Goal: Task Accomplishment & Management: Manage account settings

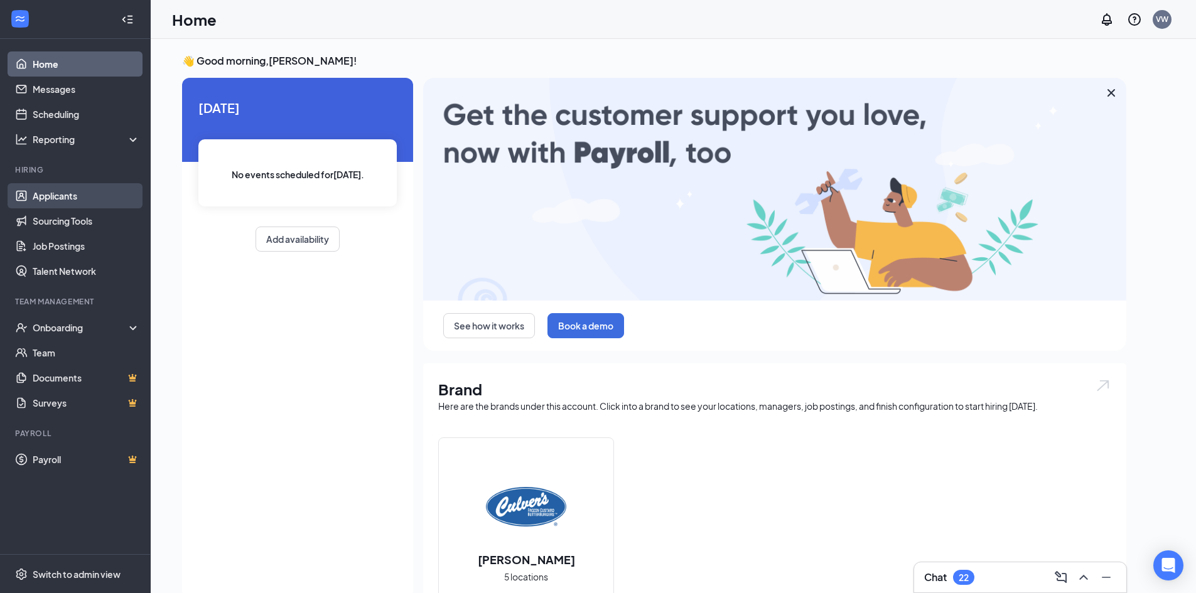
click at [64, 198] on link "Applicants" at bounding box center [86, 195] width 107 height 25
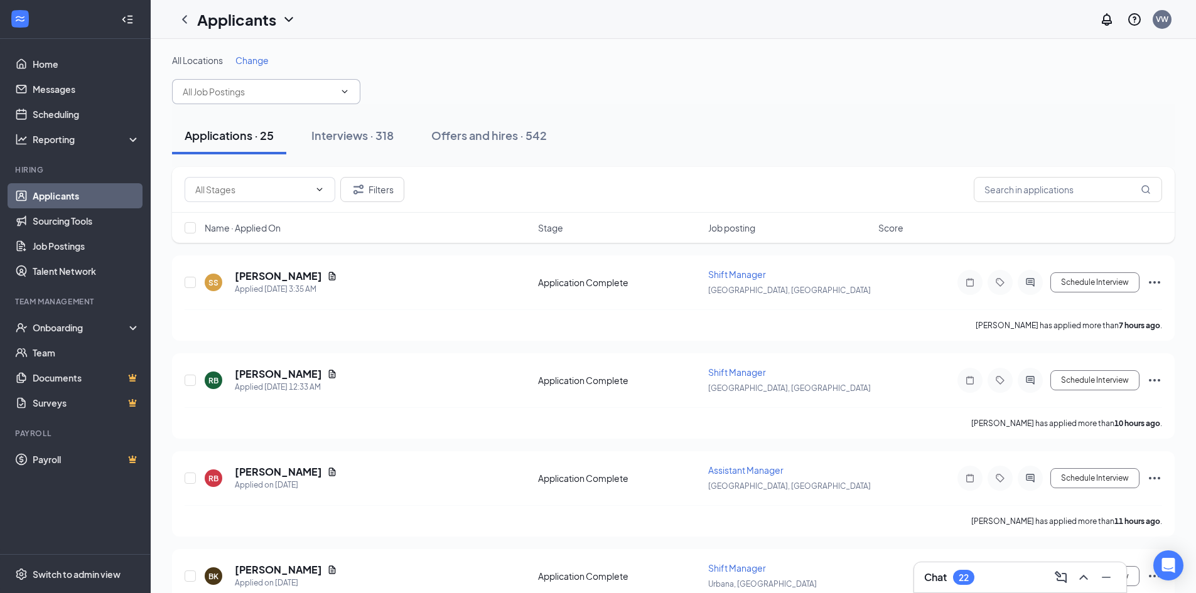
click at [289, 94] on input "text" at bounding box center [259, 92] width 152 height 14
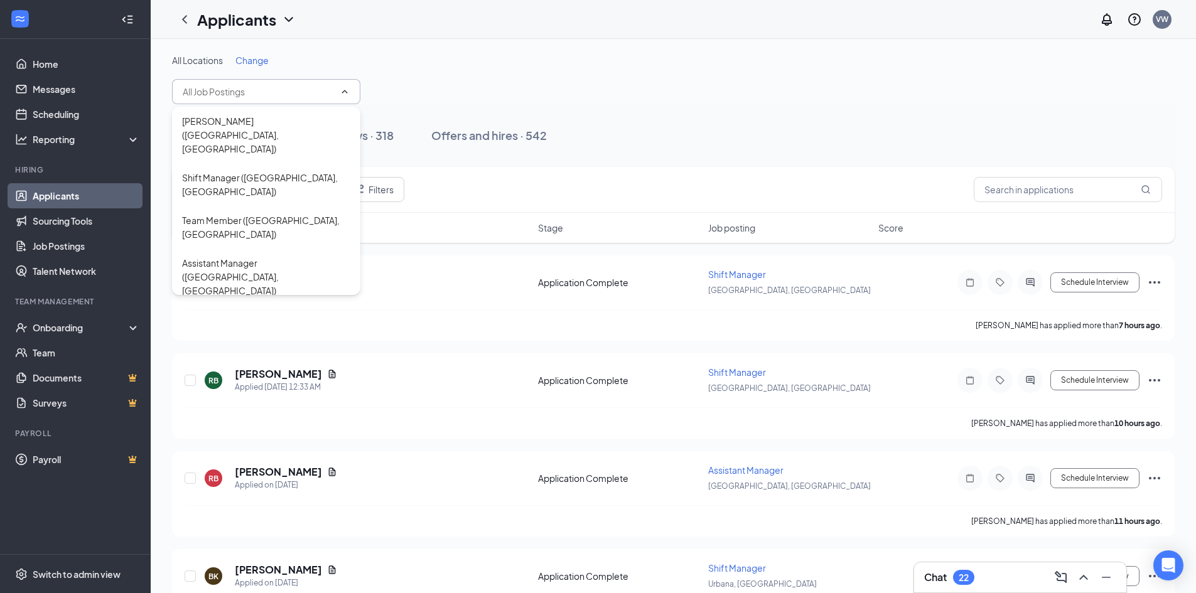
click at [259, 60] on span "Change" at bounding box center [251, 60] width 33 height 11
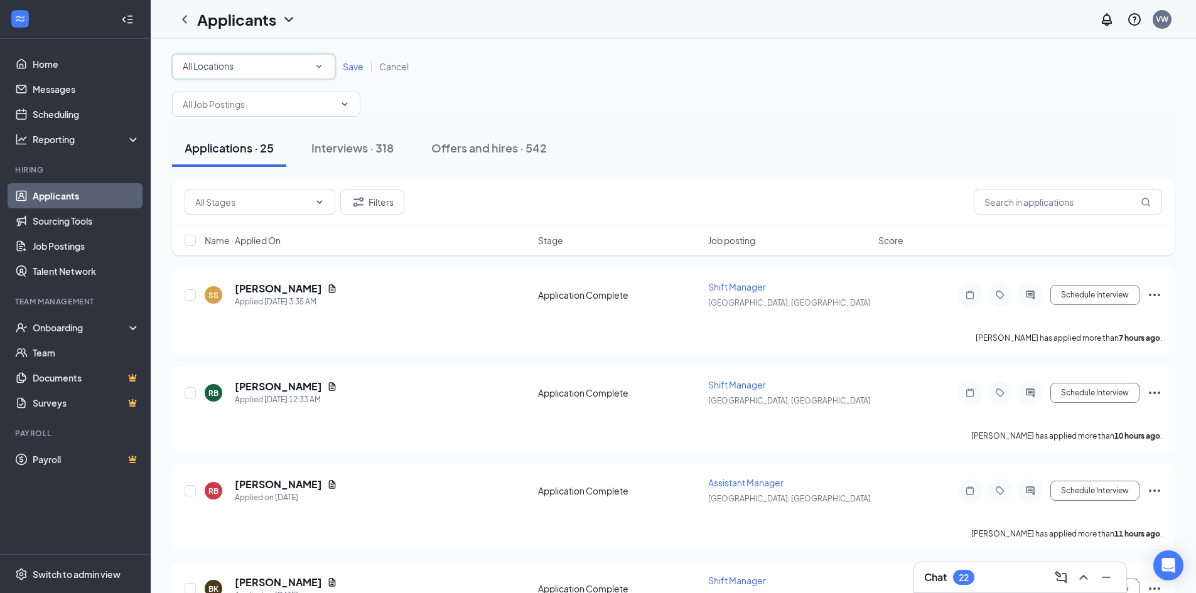
click at [323, 65] on icon "SmallChevronDown" at bounding box center [318, 66] width 11 height 11
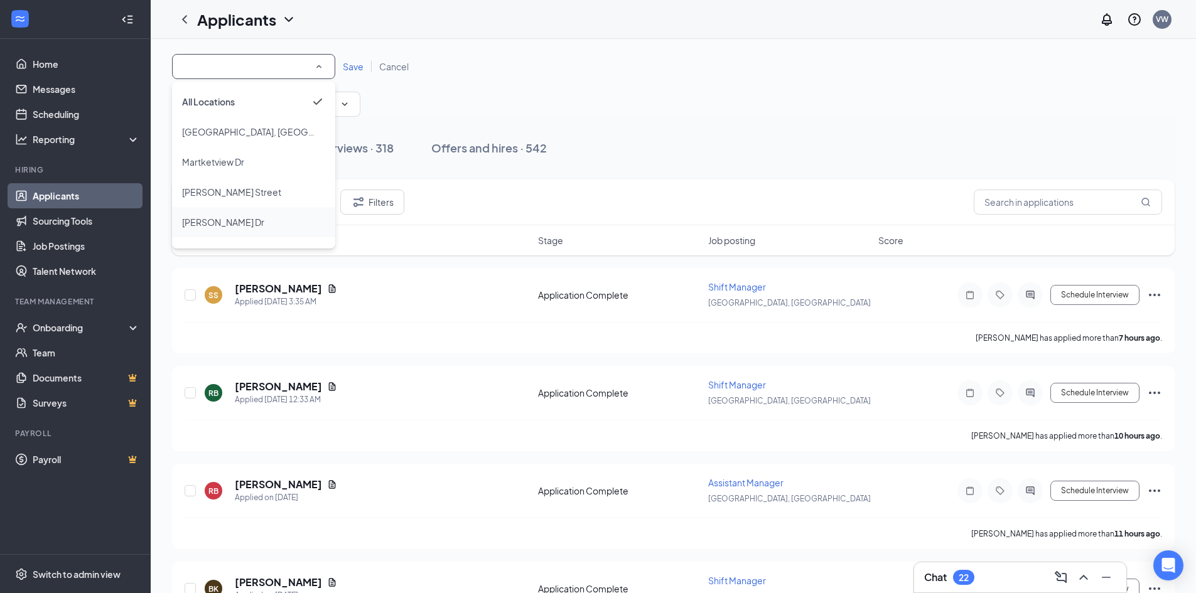
click at [237, 217] on div "[PERSON_NAME] Dr" at bounding box center [253, 222] width 143 height 15
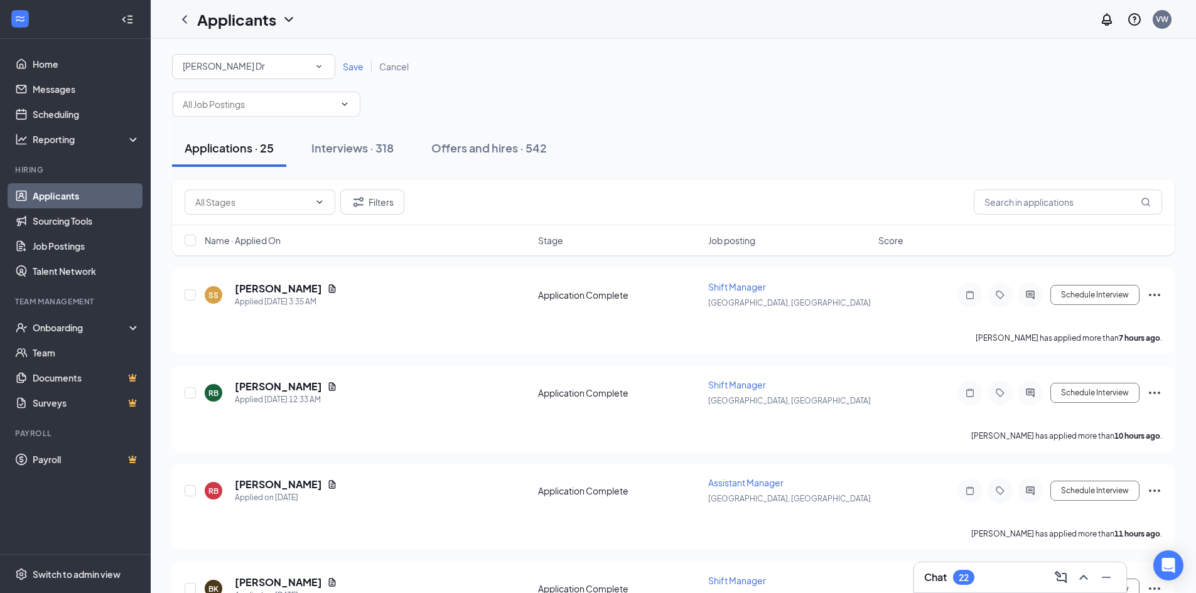
click at [352, 69] on span "Save" at bounding box center [353, 66] width 21 height 11
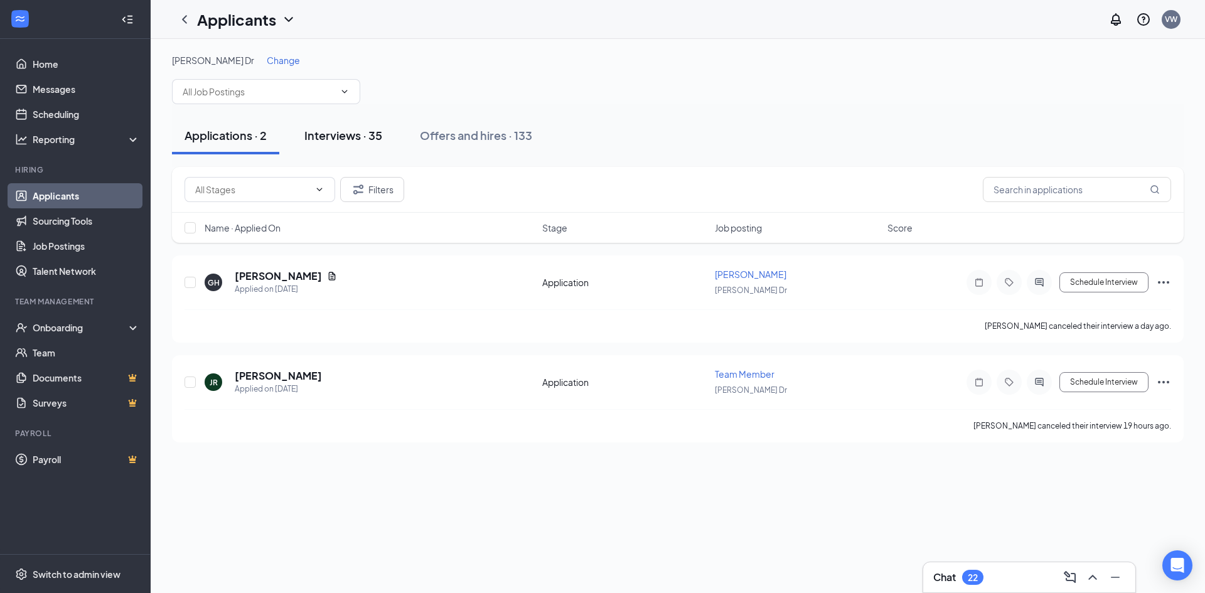
click at [339, 129] on div "Interviews · 35" at bounding box center [343, 135] width 78 height 16
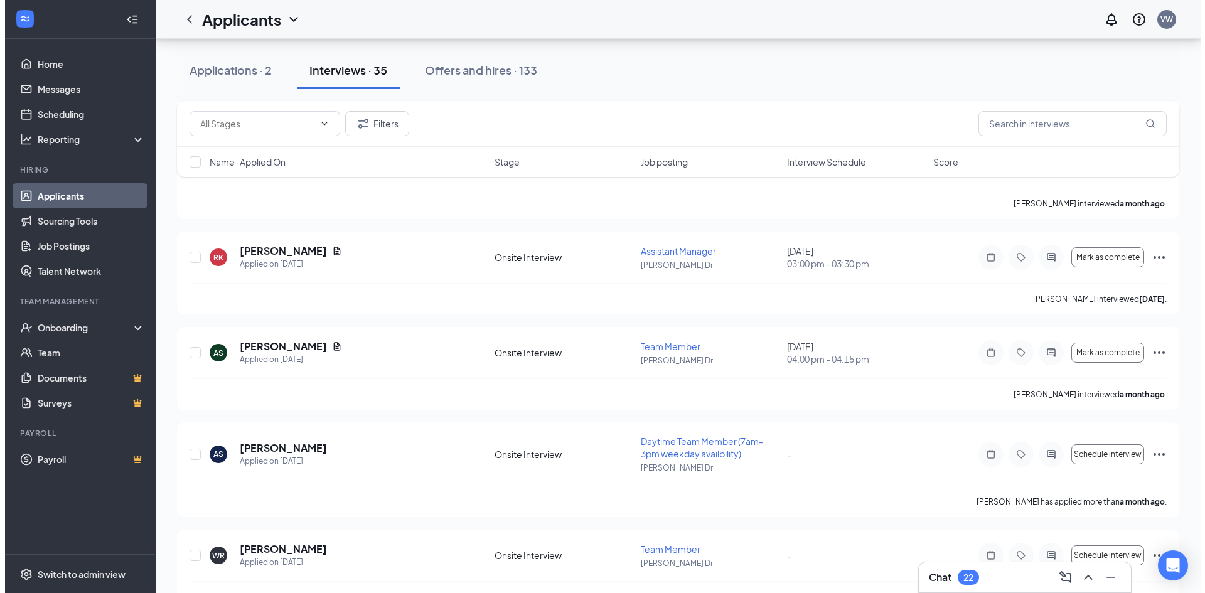
scroll to position [3088, 0]
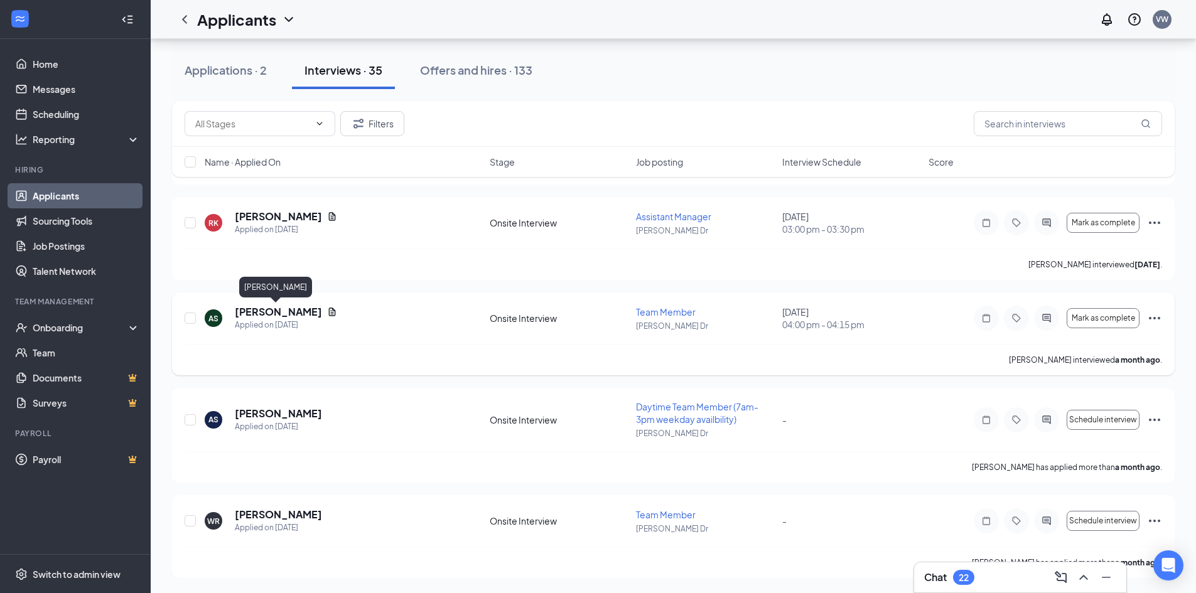
click at [266, 309] on h5 "[PERSON_NAME]" at bounding box center [278, 312] width 87 height 14
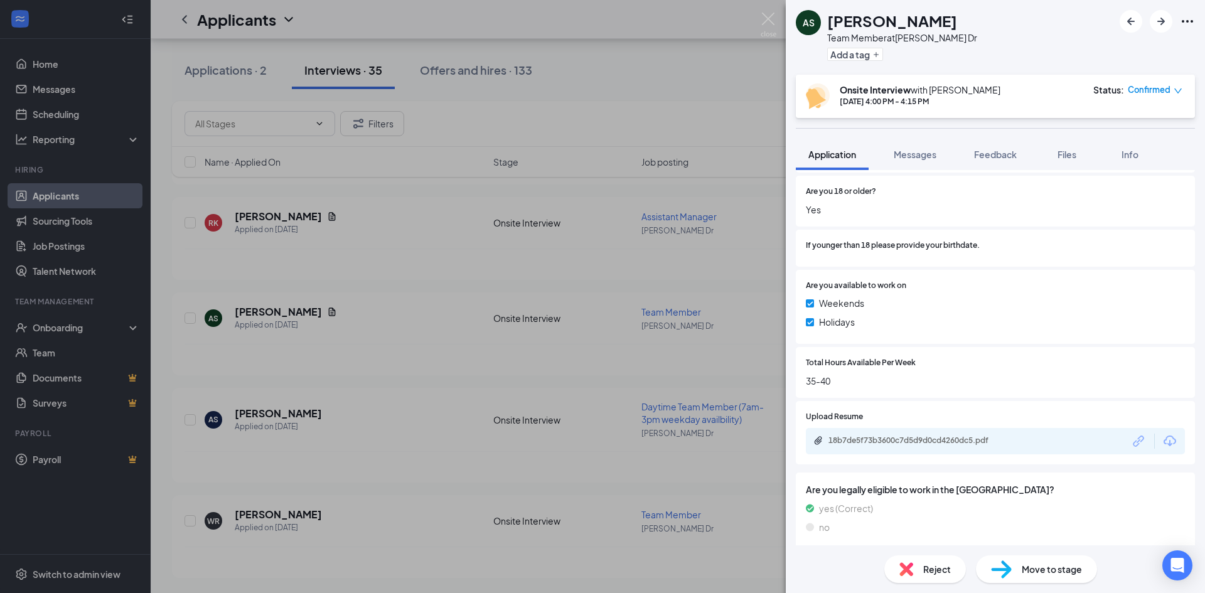
scroll to position [336, 0]
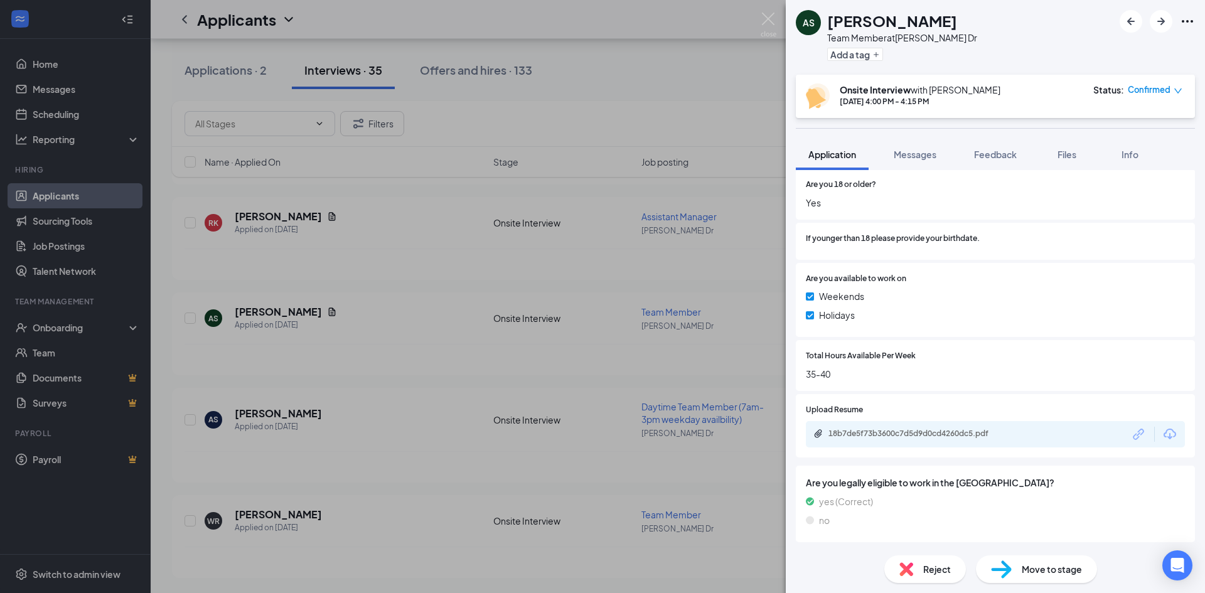
click at [946, 441] on div "18b7de5f73b3600c7d5d9d0cd4260dc5.pdf" at bounding box center [995, 434] width 379 height 26
click at [945, 435] on div "18b7de5f73b3600c7d5d9d0cd4260dc5.pdf" at bounding box center [917, 434] width 176 height 10
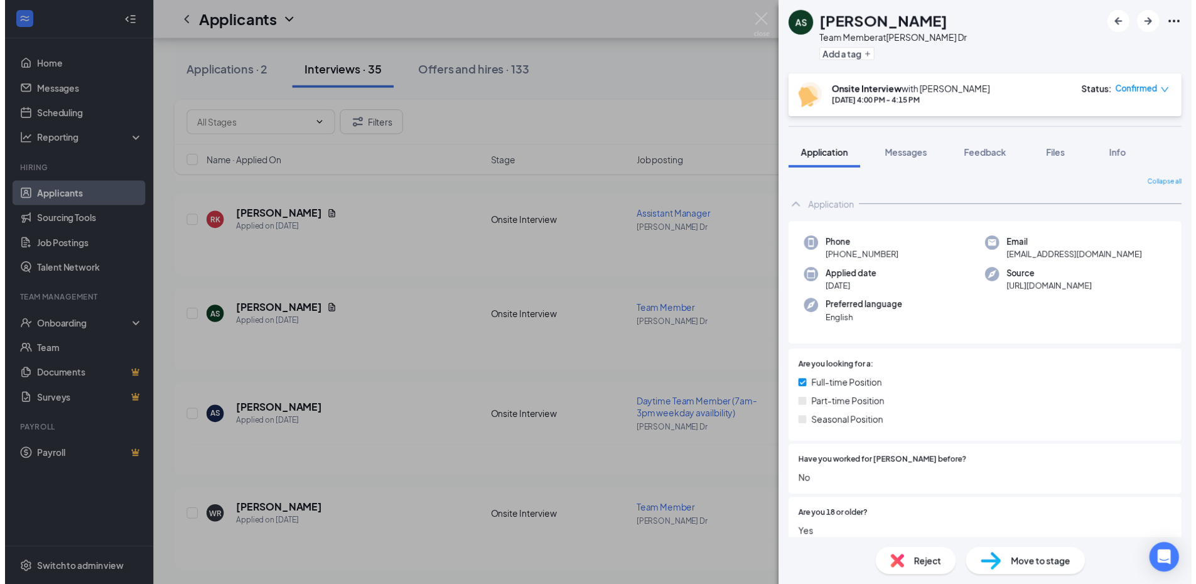
scroll to position [0, 0]
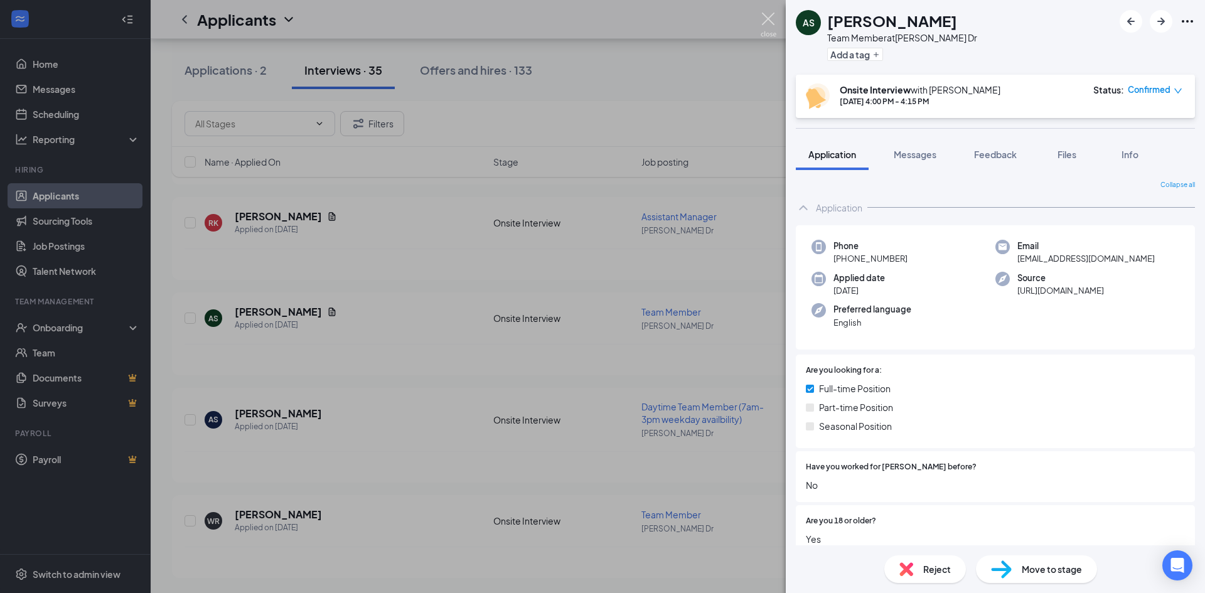
click at [773, 24] on img at bounding box center [769, 25] width 16 height 24
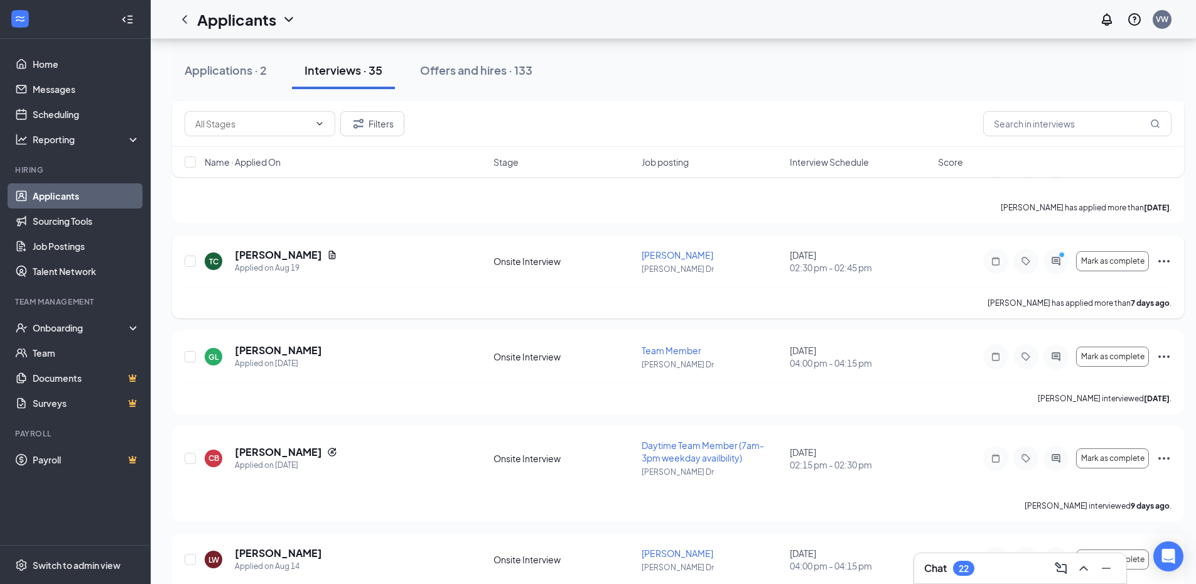
scroll to position [389, 0]
